Goal: Task Accomplishment & Management: Complete application form

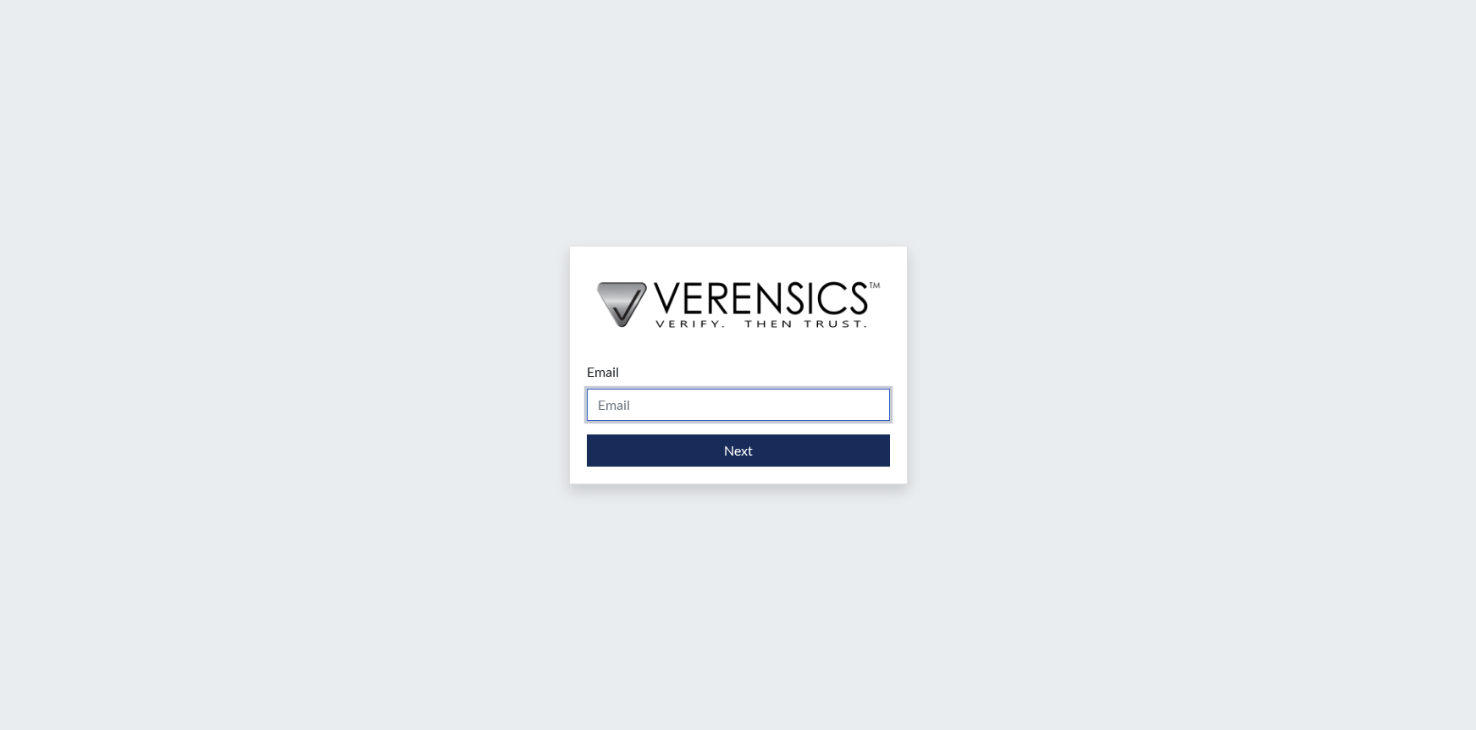
type input "[PERSON_NAME][EMAIL_ADDRESS][DOMAIN_NAME]"
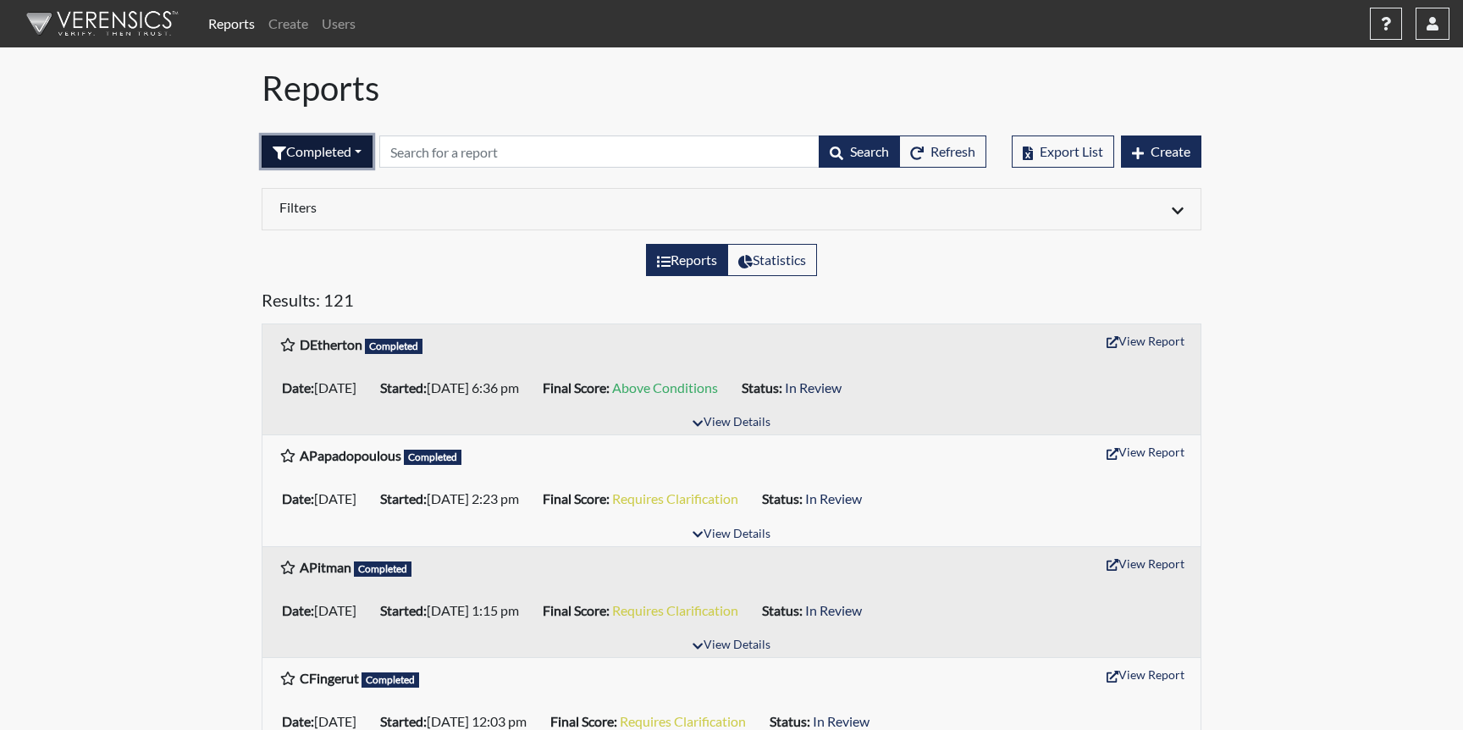
click at [345, 149] on button "Completed" at bounding box center [317, 151] width 111 height 32
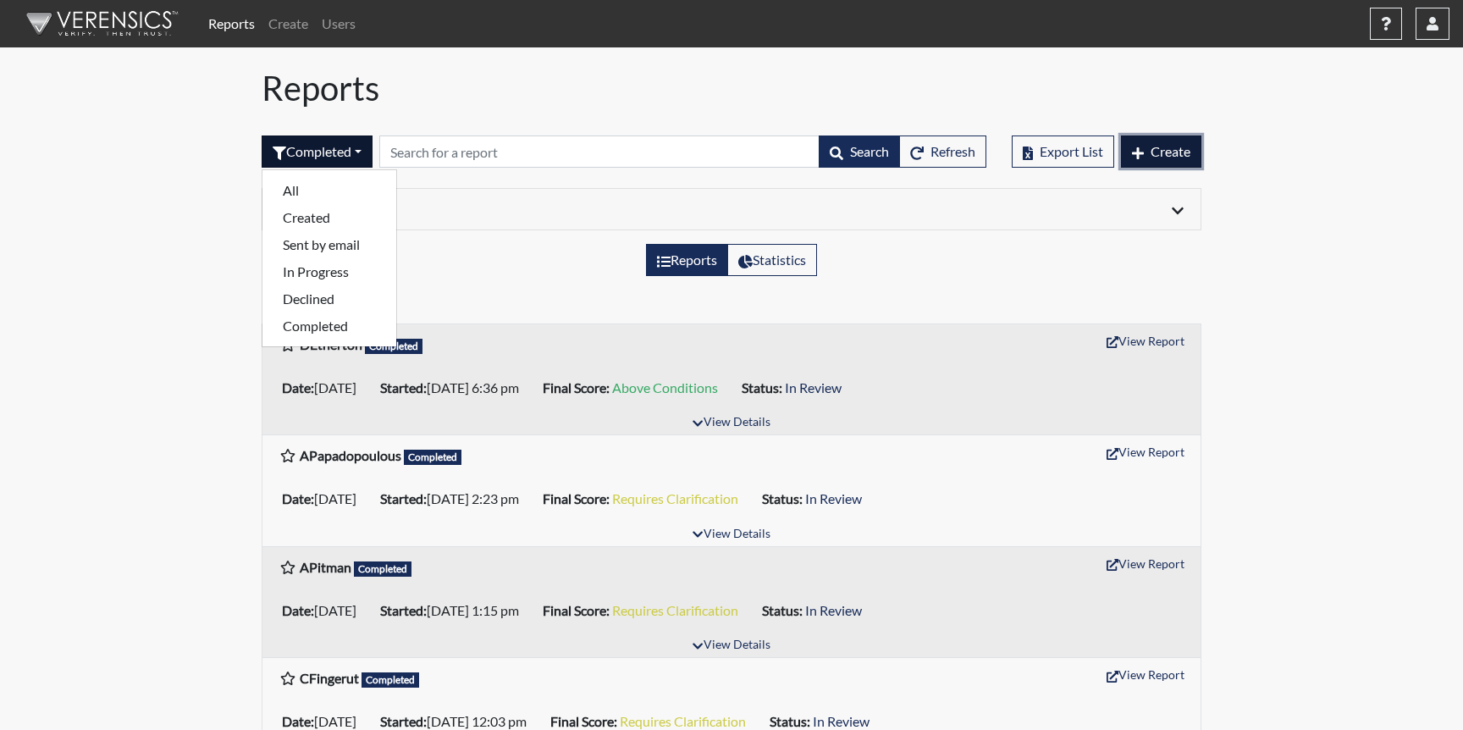
click at [1162, 146] on span "Create" at bounding box center [1171, 151] width 40 height 16
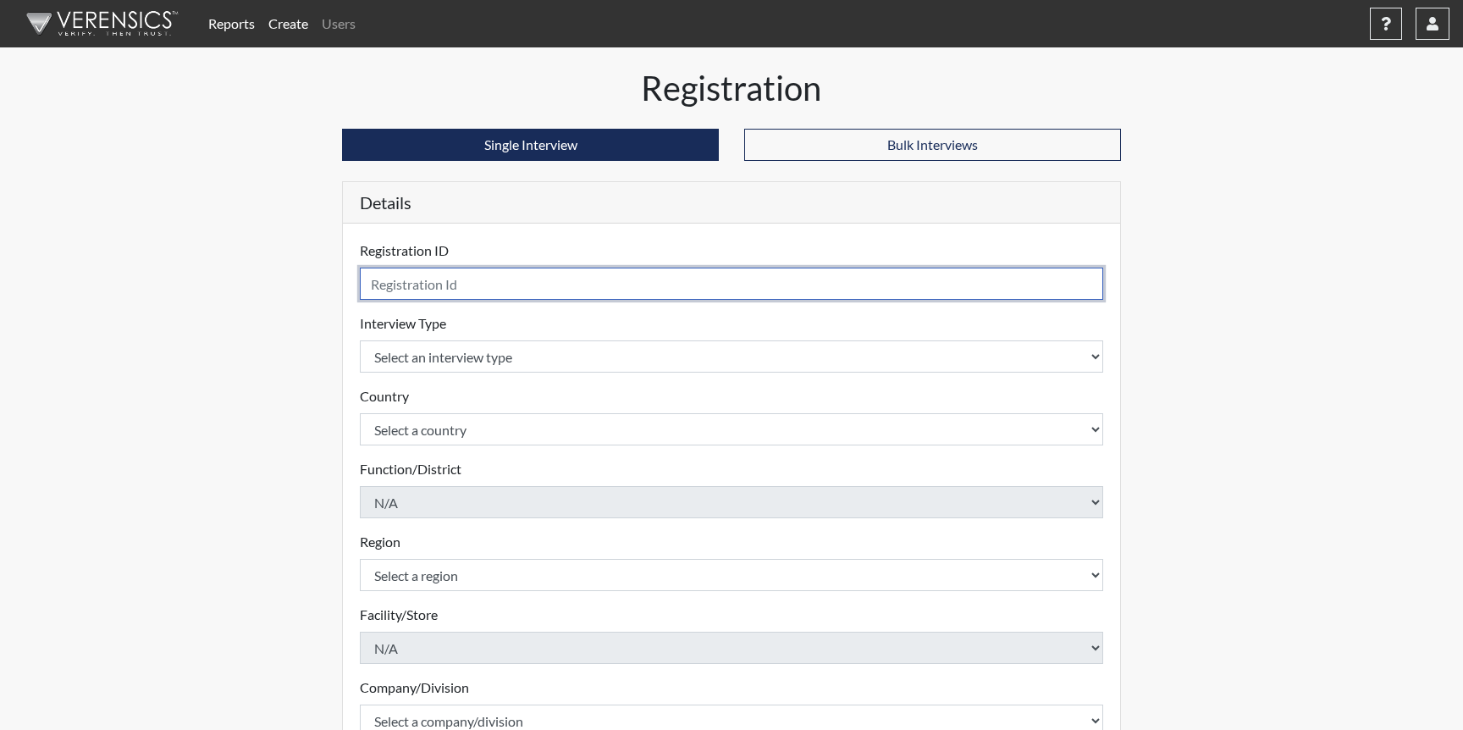
click at [583, 290] on input "text" at bounding box center [731, 284] width 743 height 32
type input "[PERSON_NAME]"
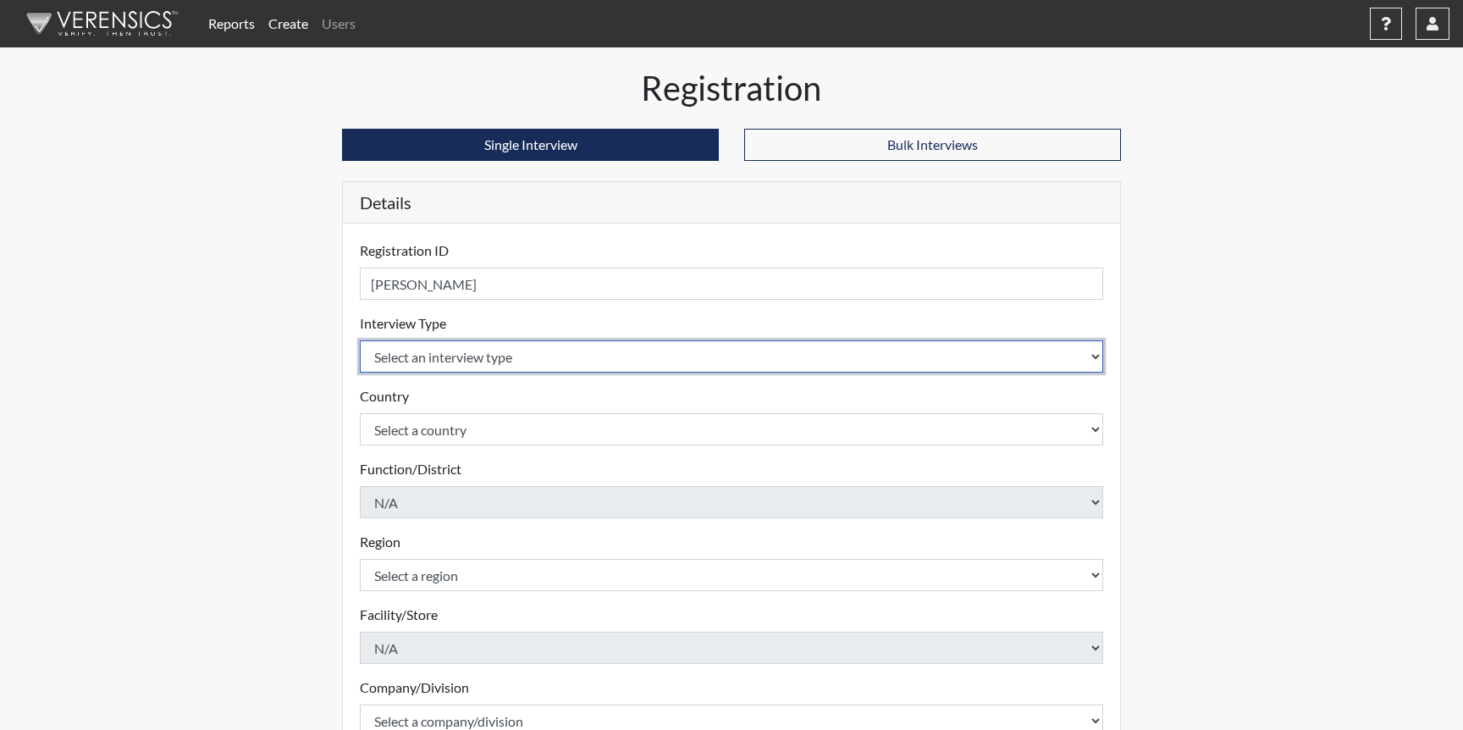
click at [510, 346] on select "Select an interview type Pre-Employment" at bounding box center [731, 356] width 743 height 32
select select "c2470aee-a530-11ea-a930-026c882af335"
click at [360, 340] on select "Select an interview type Pre-Employment" at bounding box center [731, 356] width 743 height 32
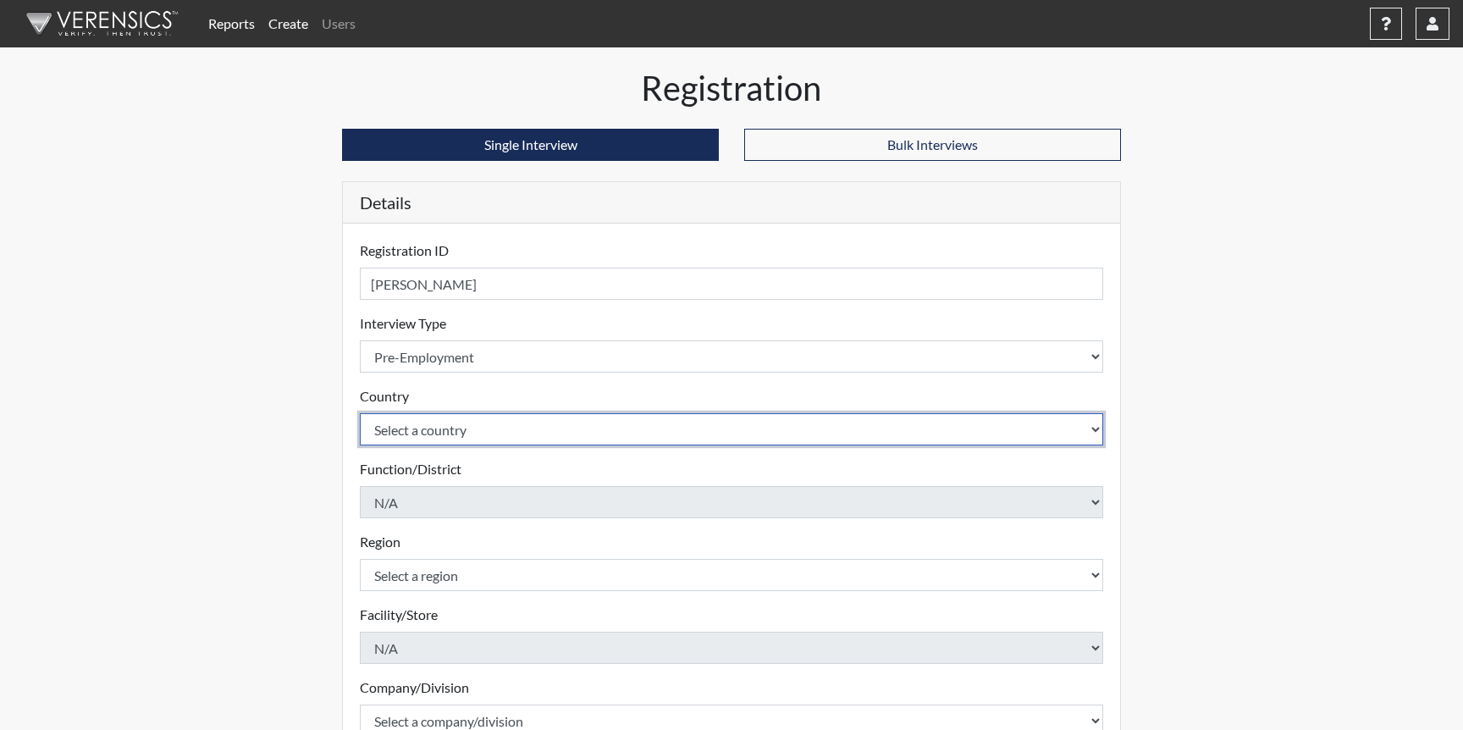
click at [505, 426] on select "Select a country [GEOGRAPHIC_DATA] [GEOGRAPHIC_DATA]" at bounding box center [731, 429] width 743 height 32
select select "united-states-of-[GEOGRAPHIC_DATA]"
click at [360, 413] on select "Select a country [GEOGRAPHIC_DATA] [GEOGRAPHIC_DATA]" at bounding box center [731, 429] width 743 height 32
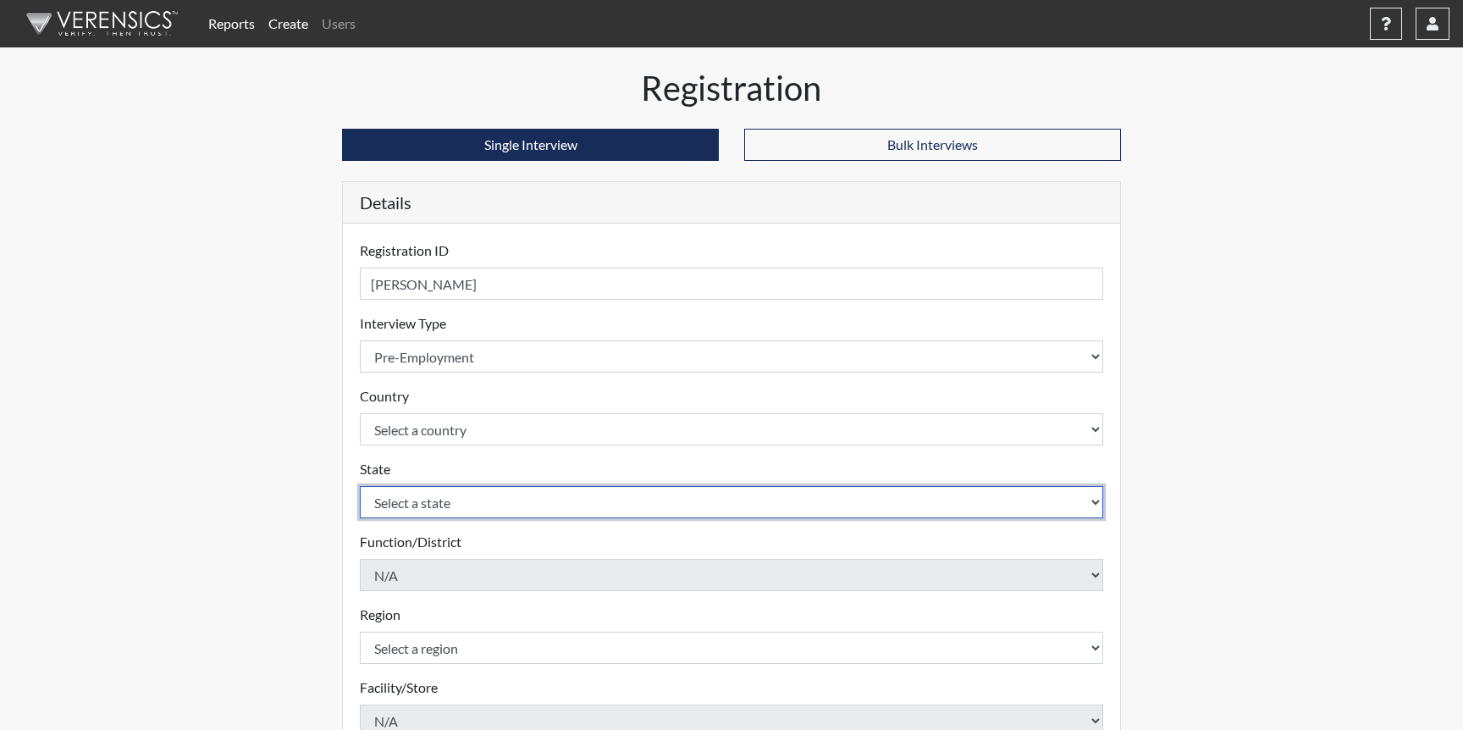
click at [515, 497] on select "Select a state [US_STATE] [US_STATE] [US_STATE] [US_STATE] [US_STATE] [US_STATE…" at bounding box center [731, 502] width 743 height 32
select select "SC"
click at [360, 486] on select "Select a state [US_STATE] [US_STATE] [US_STATE] [US_STATE] [US_STATE] [US_STATE…" at bounding box center [731, 502] width 743 height 32
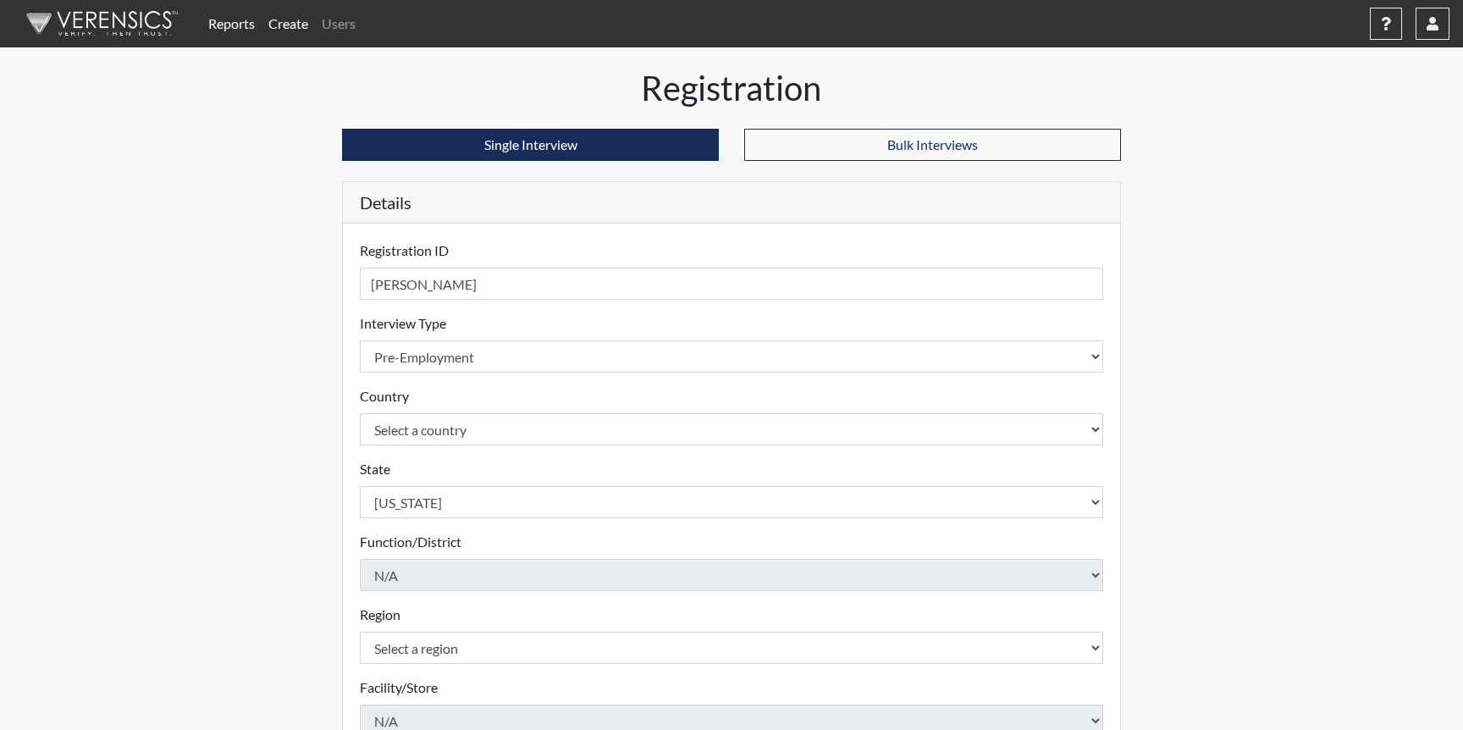
click at [1212, 395] on div "Registration Single Interview Bulk Interviews Details Registration ID [PERSON_N…" at bounding box center [731, 547] width 965 height 958
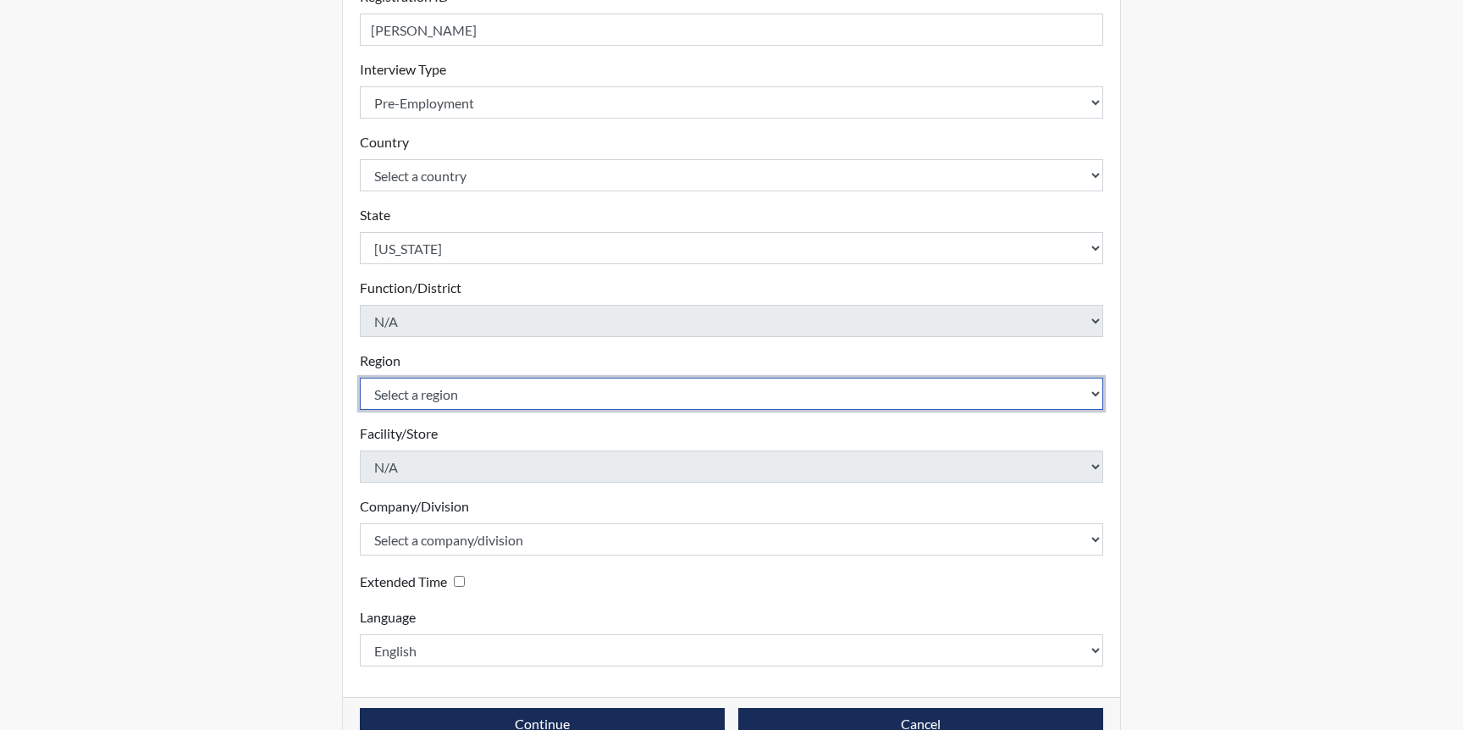
click at [472, 388] on select "Select a region [GEOGRAPHIC_DATA]" at bounding box center [731, 394] width 743 height 32
select select "d73e6870-864b-4b2f-a342-3d2bbe351c20"
click at [360, 378] on select "Select a region [GEOGRAPHIC_DATA]" at bounding box center [731, 394] width 743 height 32
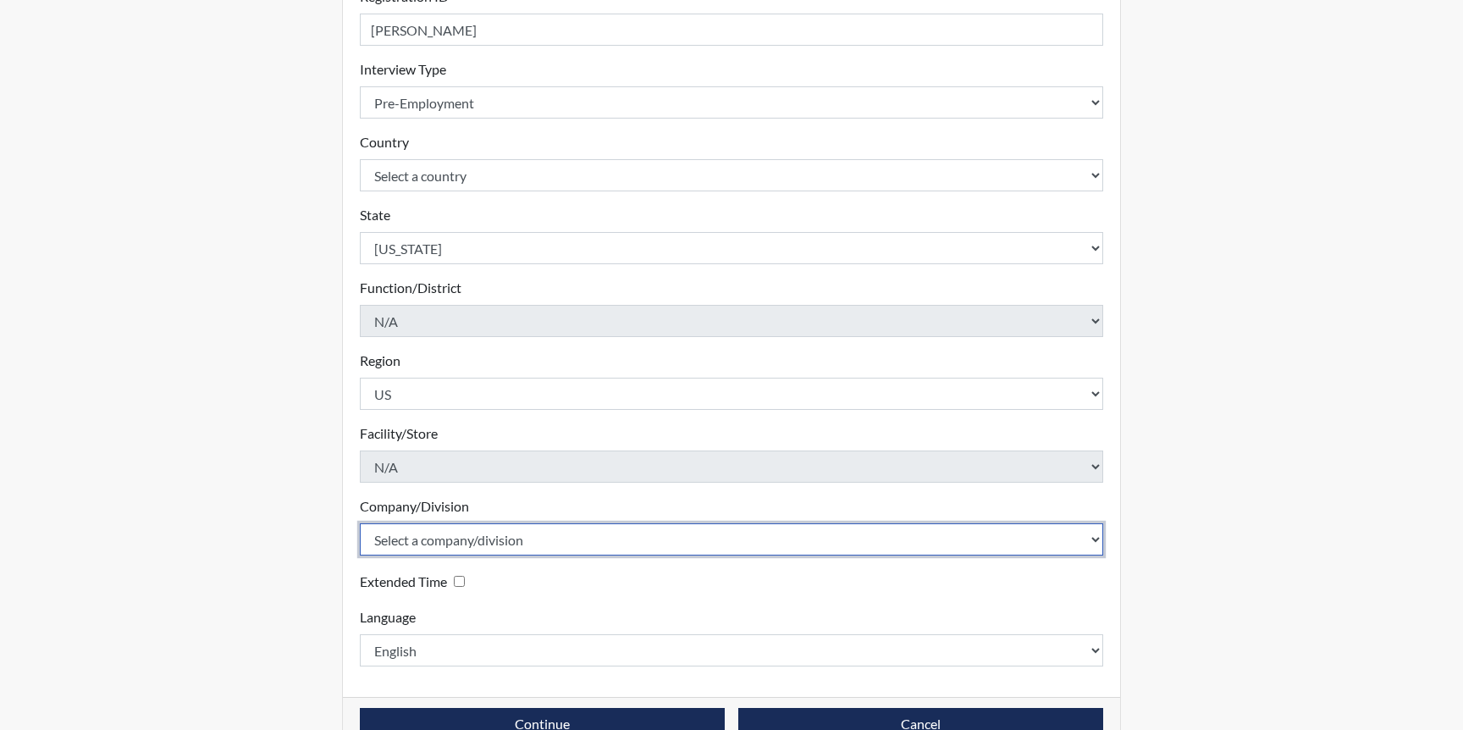
click at [511, 536] on select "Select a company/division Amuddle EVER Elephant Essay GlendaInc INNER Lionheart…" at bounding box center [731, 539] width 743 height 32
select select "68468a41-46e9-44d3-b2a9-90335604dd97"
click at [360, 523] on select "Select a company/division Amuddle EVER Elephant Essay GlendaInc INNER Lionheart…" at bounding box center [731, 539] width 743 height 32
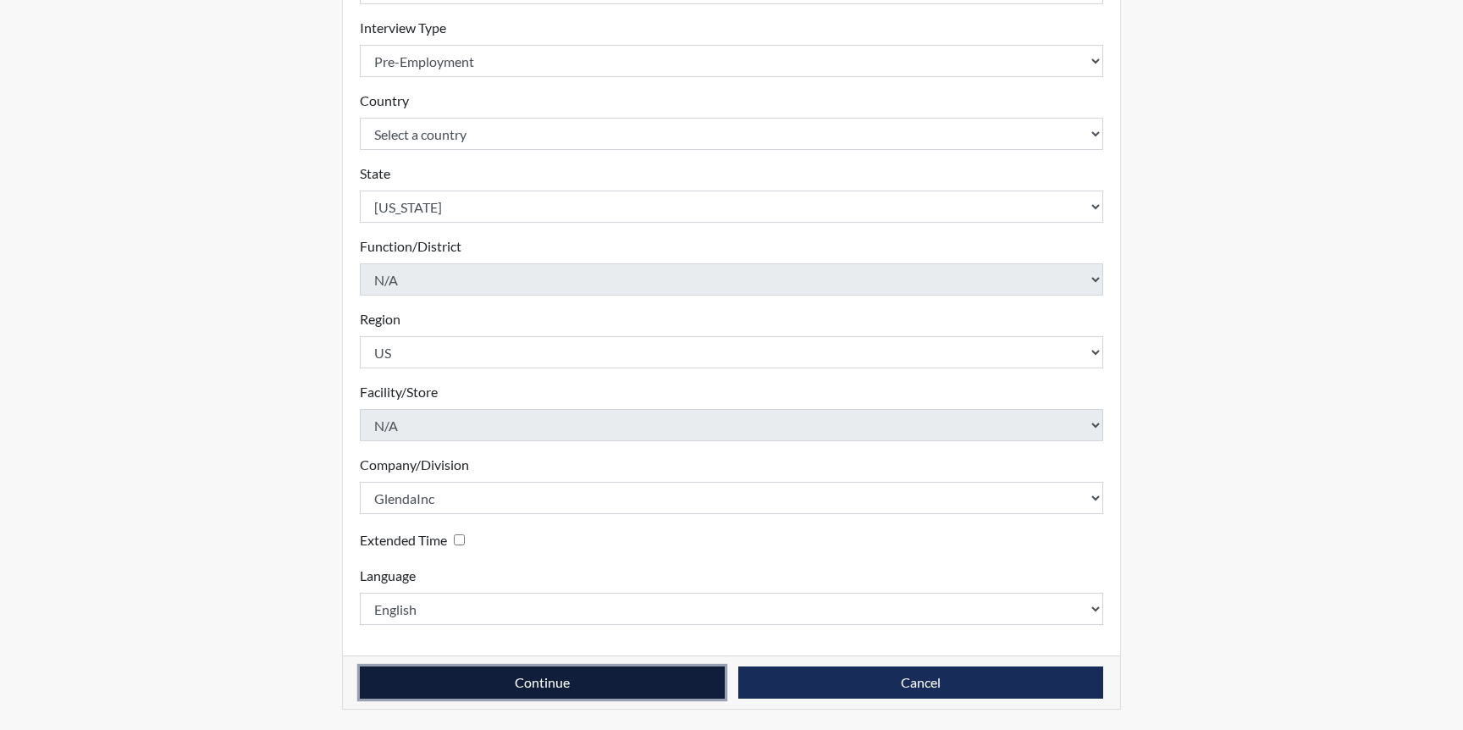
click at [521, 682] on button "Continue" at bounding box center [542, 682] width 365 height 32
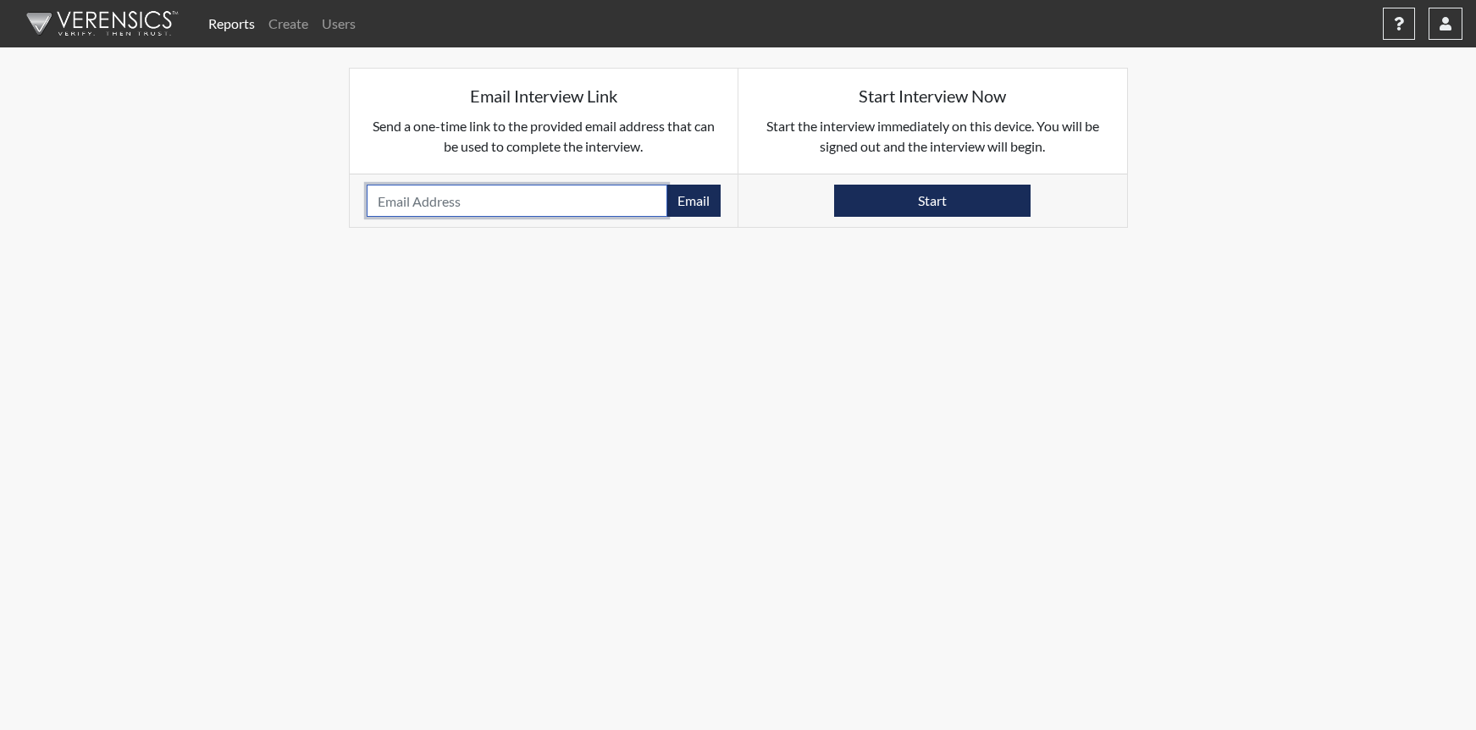
click at [460, 205] on input "email" at bounding box center [517, 201] width 301 height 32
paste input "[EMAIL_ADDRESS][DOMAIN_NAME]"
type input "[EMAIL_ADDRESS][DOMAIN_NAME]"
click at [694, 198] on button "Email" at bounding box center [693, 201] width 54 height 32
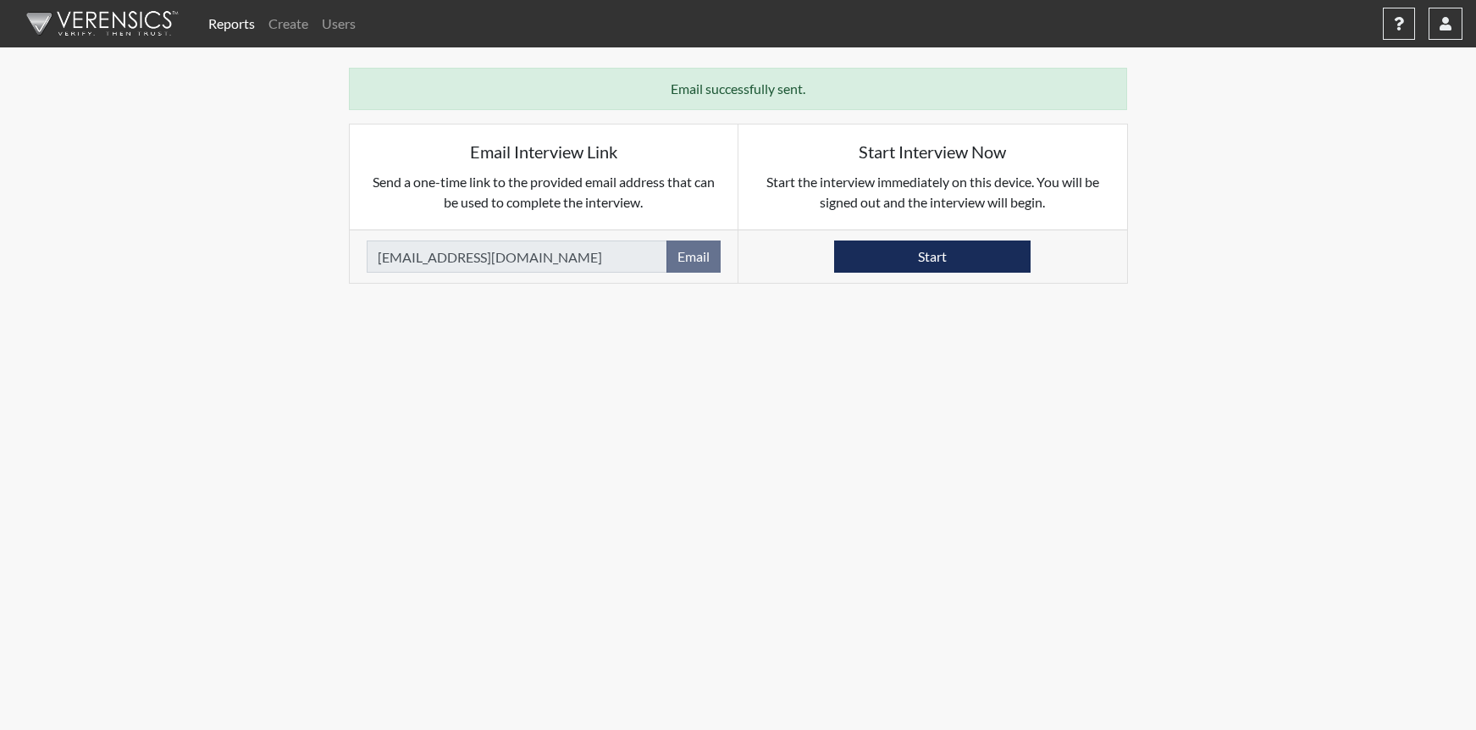
click at [229, 25] on link "Reports" at bounding box center [232, 24] width 60 height 34
